Goal: Information Seeking & Learning: Learn about a topic

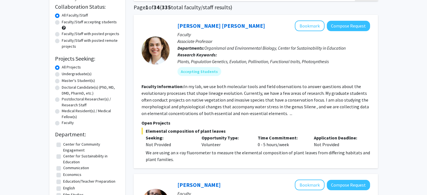
scroll to position [61, 0]
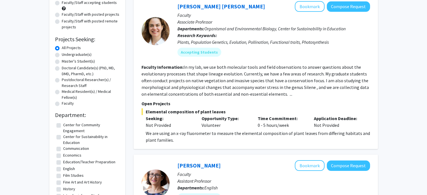
click at [63, 126] on label "Center for Community Engagement" at bounding box center [90, 128] width 55 height 12
click at [63, 126] on input "Center for Community Engagement" at bounding box center [65, 124] width 4 height 4
checkbox input "true"
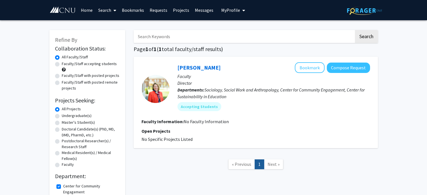
click at [63, 185] on label "Center for Community Engagement" at bounding box center [90, 189] width 55 height 12
click at [63, 185] on input "Center for Community Engagement" at bounding box center [65, 185] width 4 height 4
checkbox input "false"
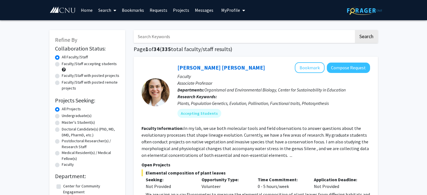
click at [165, 39] on input "Search Keywords" at bounding box center [243, 36] width 220 height 13
type input "transfer students"
click at [354, 30] on button "Search" at bounding box center [365, 36] width 23 height 13
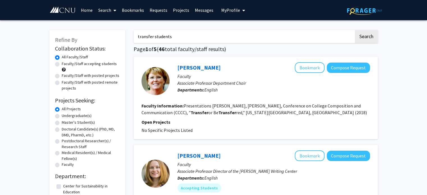
drag, startPoint x: 196, startPoint y: 33, endPoint x: 106, endPoint y: 29, distance: 90.1
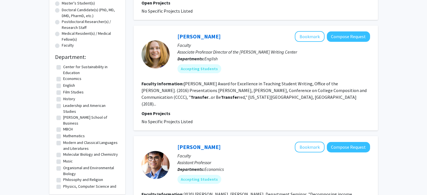
scroll to position [130, 0]
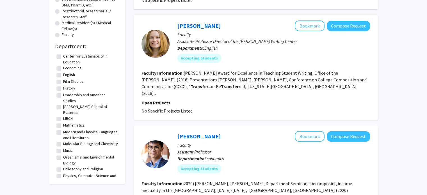
click at [63, 57] on label "Center for Sustainability in Education" at bounding box center [90, 59] width 55 height 12
click at [63, 57] on input "Center for Sustainability in Education" at bounding box center [65, 55] width 4 height 4
checkbox input "true"
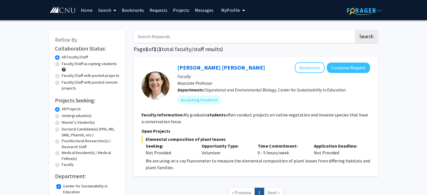
scroll to position [48, 0]
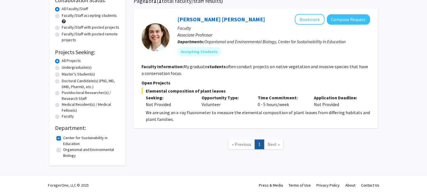
click at [63, 137] on label "Center for Sustainability in Education" at bounding box center [90, 141] width 55 height 12
click at [63, 137] on input "Center for Sustainability in Education" at bounding box center [65, 137] width 4 height 4
checkbox input "false"
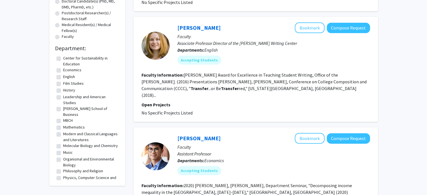
click at [63, 109] on label "[PERSON_NAME] School of Business" at bounding box center [90, 112] width 55 height 12
click at [63, 109] on input "[PERSON_NAME] School of Business" at bounding box center [65, 108] width 4 height 4
checkbox input "true"
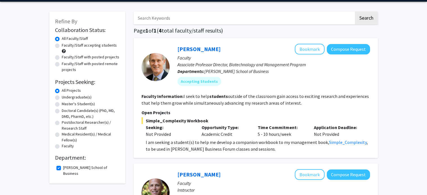
scroll to position [17, 0]
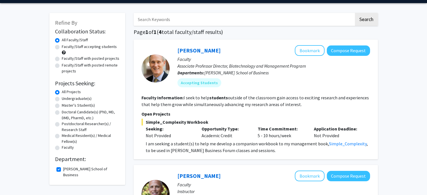
click at [63, 168] on label "[PERSON_NAME] School of Business" at bounding box center [90, 172] width 55 height 12
click at [63, 168] on input "[PERSON_NAME] School of Business" at bounding box center [65, 168] width 4 height 4
checkbox input "false"
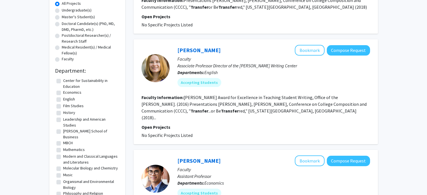
scroll to position [140, 0]
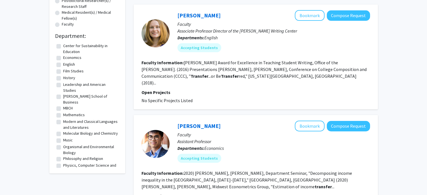
click at [63, 45] on label "Center for Sustainability in Education" at bounding box center [90, 49] width 55 height 12
click at [63, 45] on input "Center for Sustainability in Education" at bounding box center [65, 45] width 4 height 4
checkbox input "true"
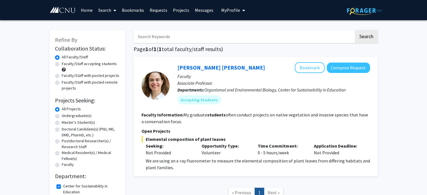
click at [63, 186] on label "Center for Sustainability in Education" at bounding box center [90, 189] width 55 height 12
click at [63, 186] on input "Center for Sustainability in Education" at bounding box center [65, 185] width 4 height 4
checkbox input "false"
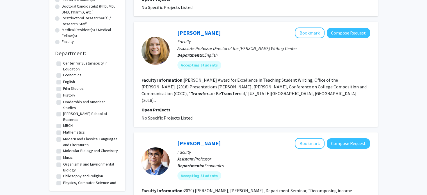
scroll to position [130, 0]
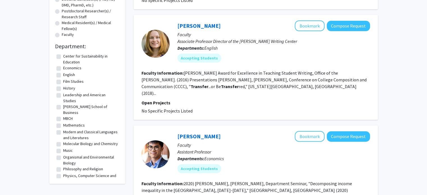
click at [63, 75] on label "English" at bounding box center [69, 75] width 12 height 6
click at [63, 75] on input "English" at bounding box center [65, 74] width 4 height 4
checkbox input "true"
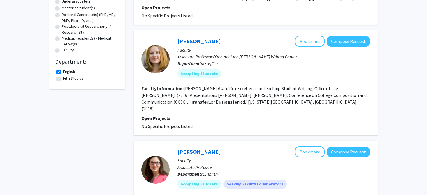
scroll to position [102, 0]
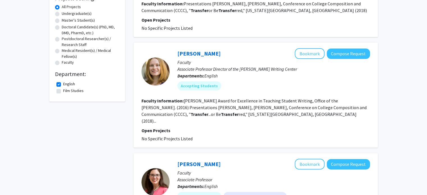
click at [63, 84] on label "English" at bounding box center [69, 84] width 12 height 6
click at [63, 84] on input "English" at bounding box center [65, 83] width 4 height 4
checkbox input "false"
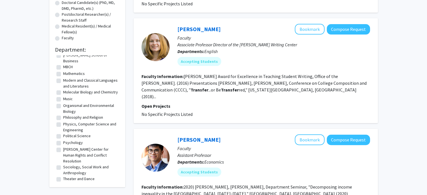
scroll to position [63, 0]
